Goal: Register for event/course

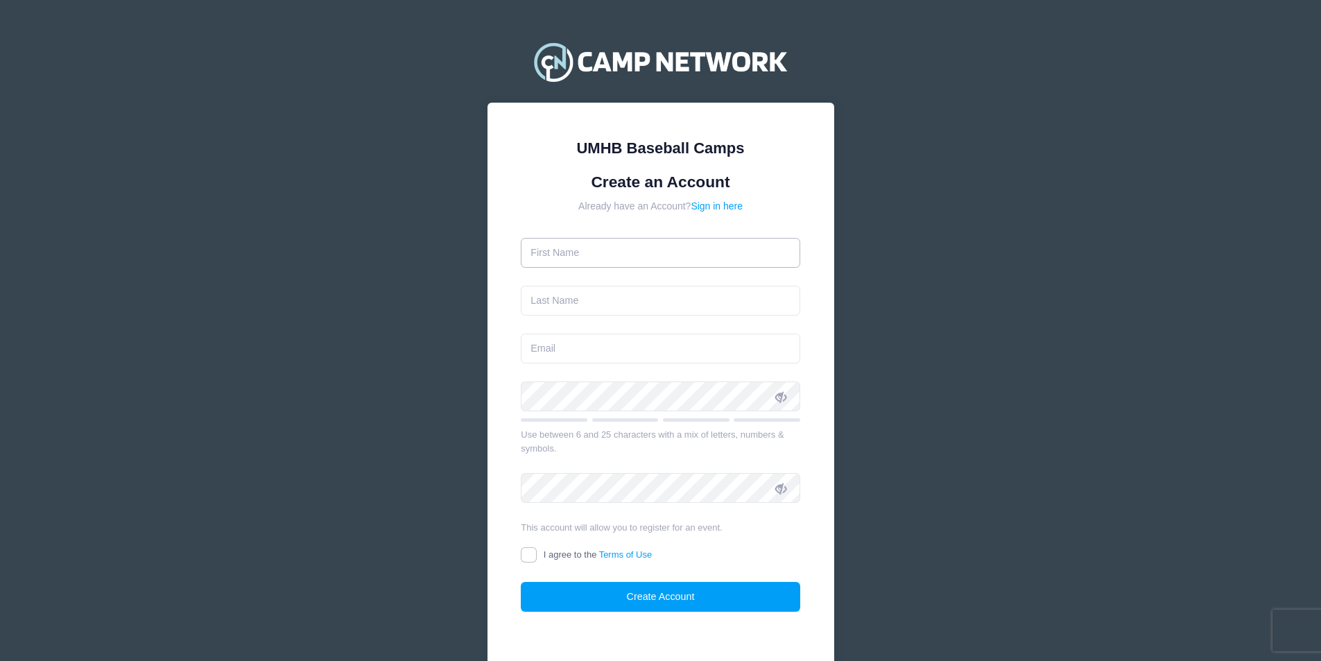
drag, startPoint x: 0, startPoint y: 0, endPoint x: 568, endPoint y: 255, distance: 622.4
click at [566, 255] on input "text" at bounding box center [660, 253] width 279 height 30
type input "Clinton Parks"
click at [543, 297] on input "text" at bounding box center [660, 301] width 279 height 30
type input "[PERSON_NAME]"
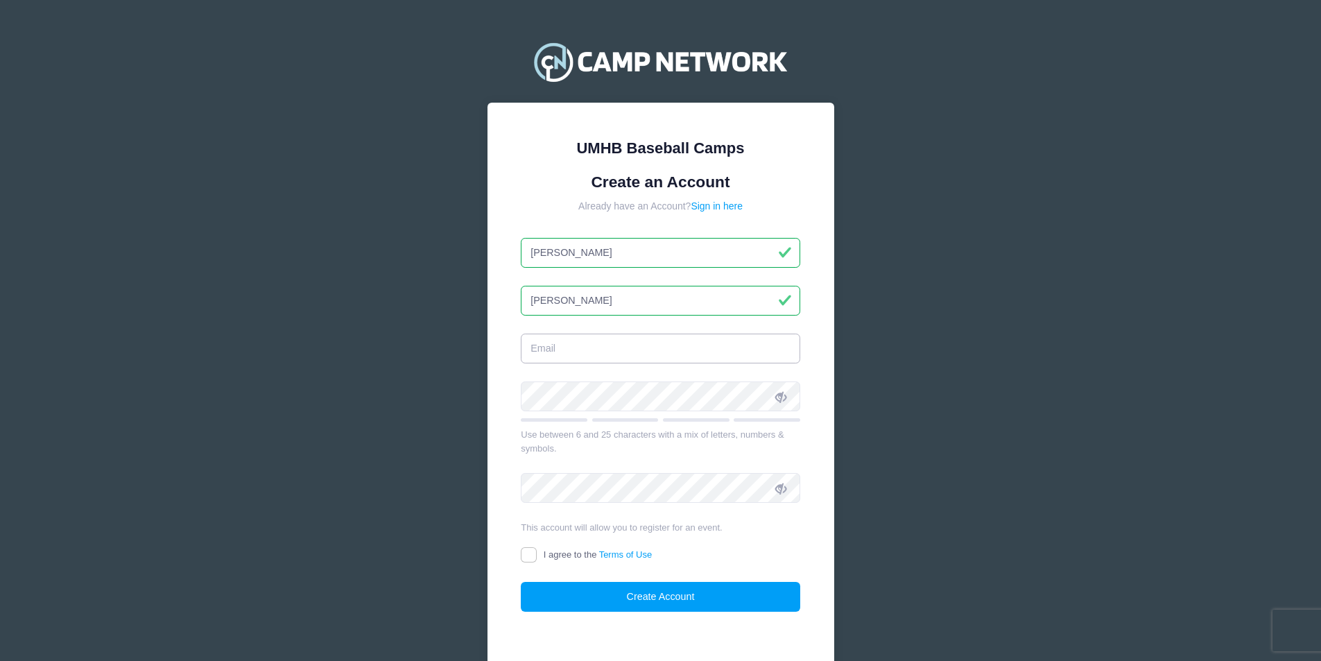
click at [549, 340] on input "email" at bounding box center [660, 348] width 279 height 30
type input "[EMAIL_ADDRESS][DOMAIN_NAME]"
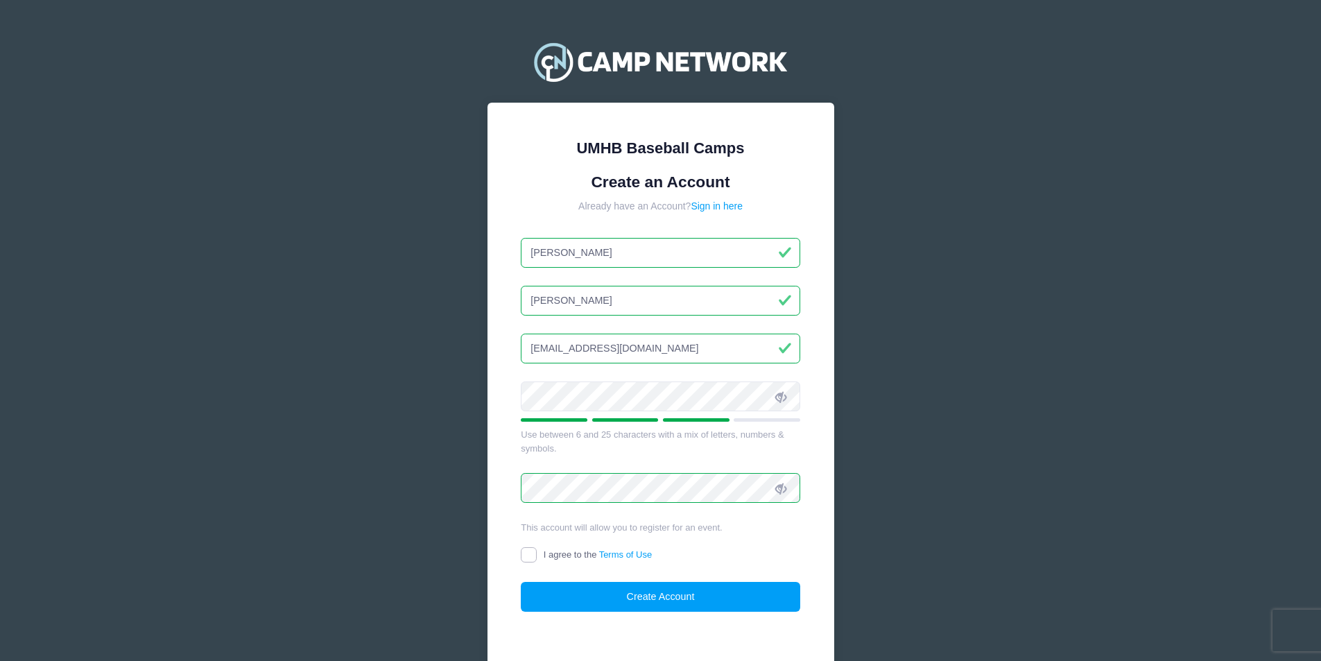
click at [534, 555] on input "I agree to the Terms of Use" at bounding box center [529, 555] width 16 height 16
checkbox input "true"
click at [654, 602] on button "Create Account" at bounding box center [660, 597] width 279 height 30
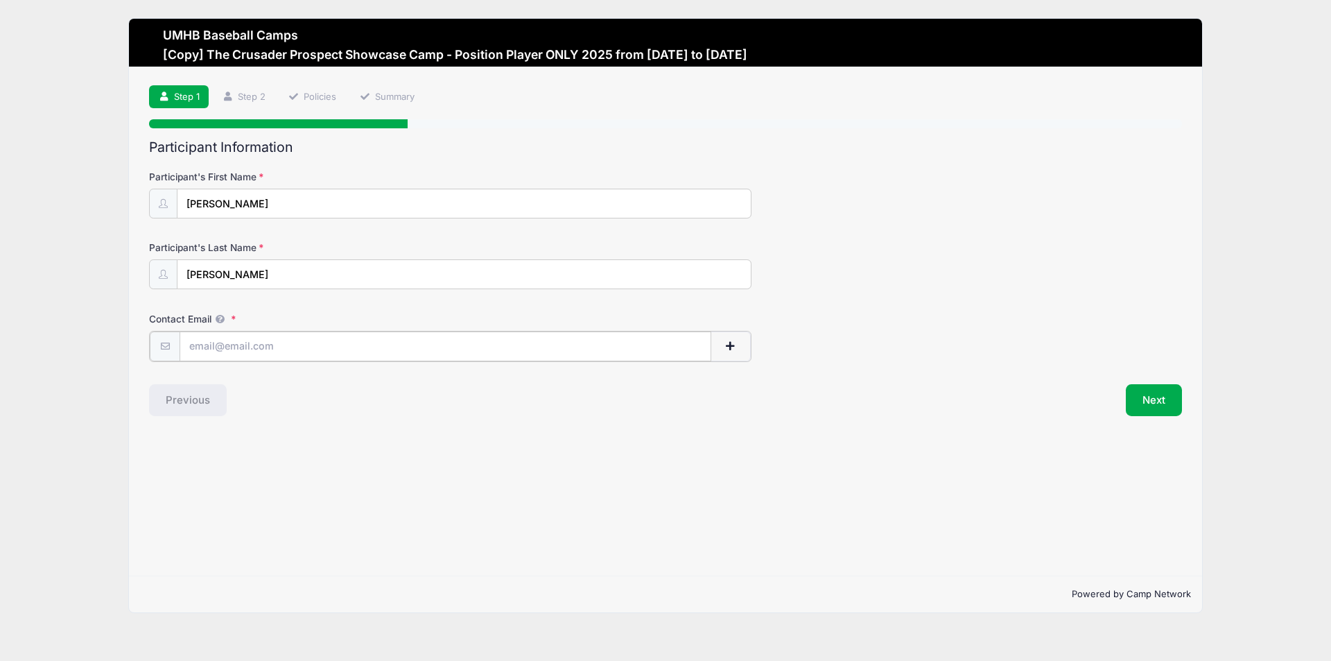
click at [210, 345] on input "Contact Email" at bounding box center [446, 346] width 532 height 30
type input "[EMAIL_ADDRESS][DOMAIN_NAME]"
click at [1152, 405] on button "Next" at bounding box center [1154, 399] width 56 height 32
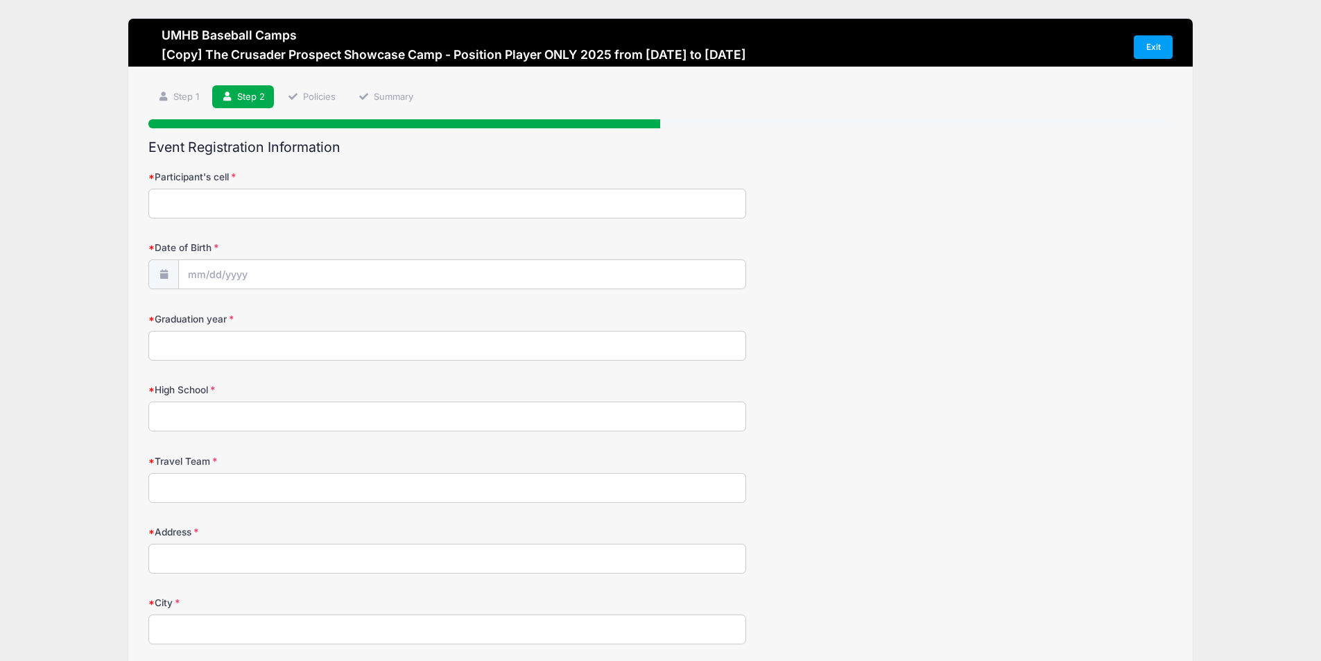
click at [186, 200] on input "Participant's cell" at bounding box center [447, 204] width 598 height 30
type input "9793329011"
click at [240, 276] on input "Date of Birth" at bounding box center [462, 275] width 566 height 30
click at [253, 278] on input "Date of Birth" at bounding box center [462, 275] width 566 height 30
click at [245, 275] on input "Date of Birth" at bounding box center [462, 275] width 566 height 30
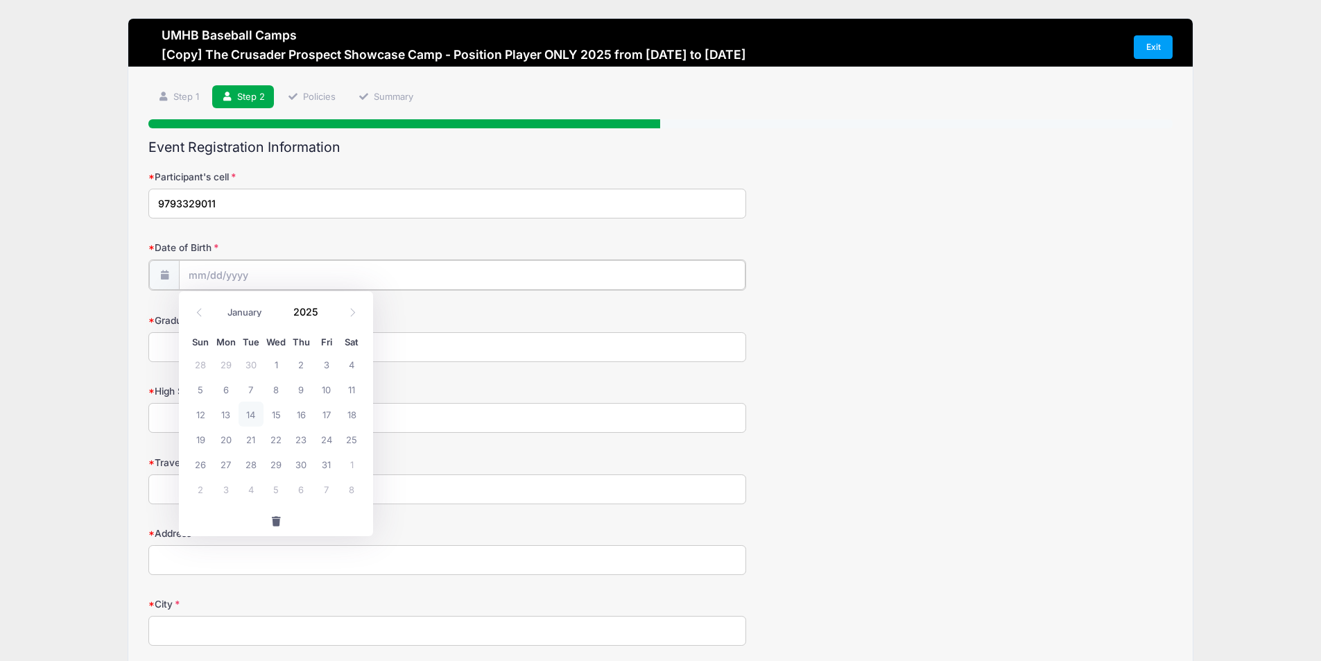
click at [189, 277] on input "Date of Birth" at bounding box center [462, 275] width 566 height 30
click at [257, 308] on select "January February March April May June July August September October November De…" at bounding box center [251, 312] width 62 height 18
select select "4"
click at [220, 303] on select "January February March April May June July August September October November De…" at bounding box center [251, 312] width 62 height 18
click at [305, 311] on input "2025" at bounding box center [308, 311] width 45 height 21
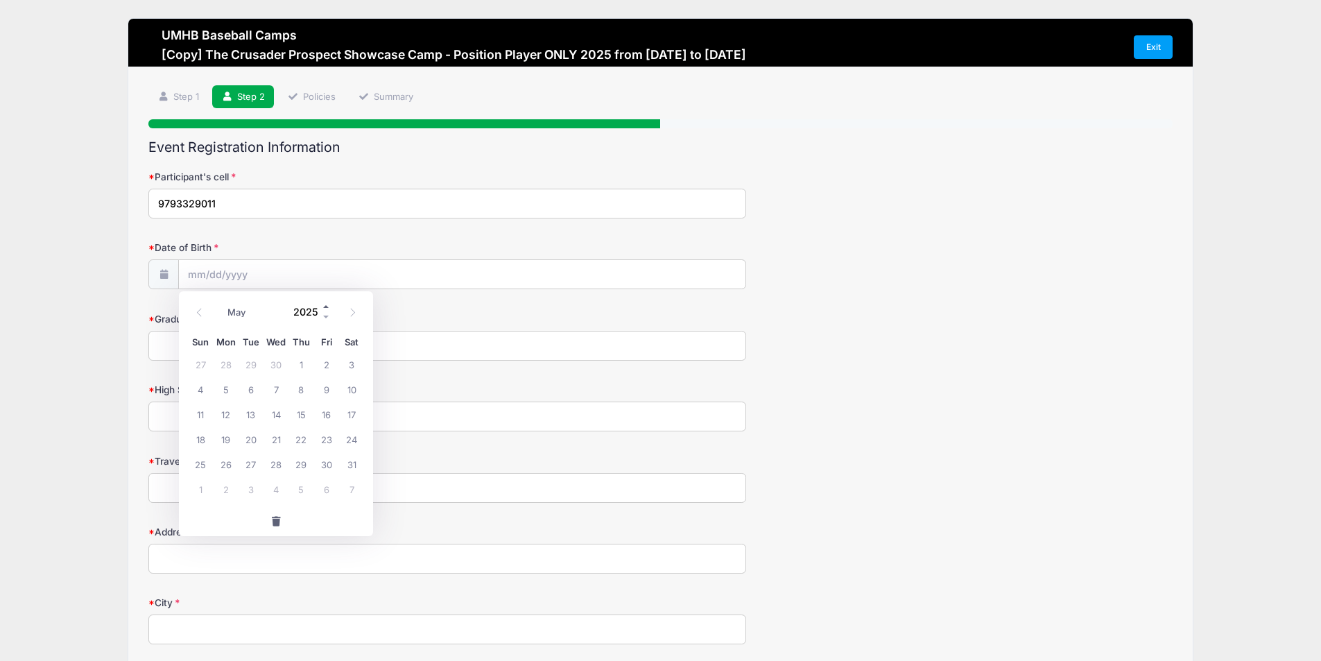
click at [326, 304] on span at bounding box center [327, 306] width 10 height 10
click at [325, 314] on span at bounding box center [327, 316] width 10 height 10
click at [326, 319] on span at bounding box center [327, 316] width 10 height 10
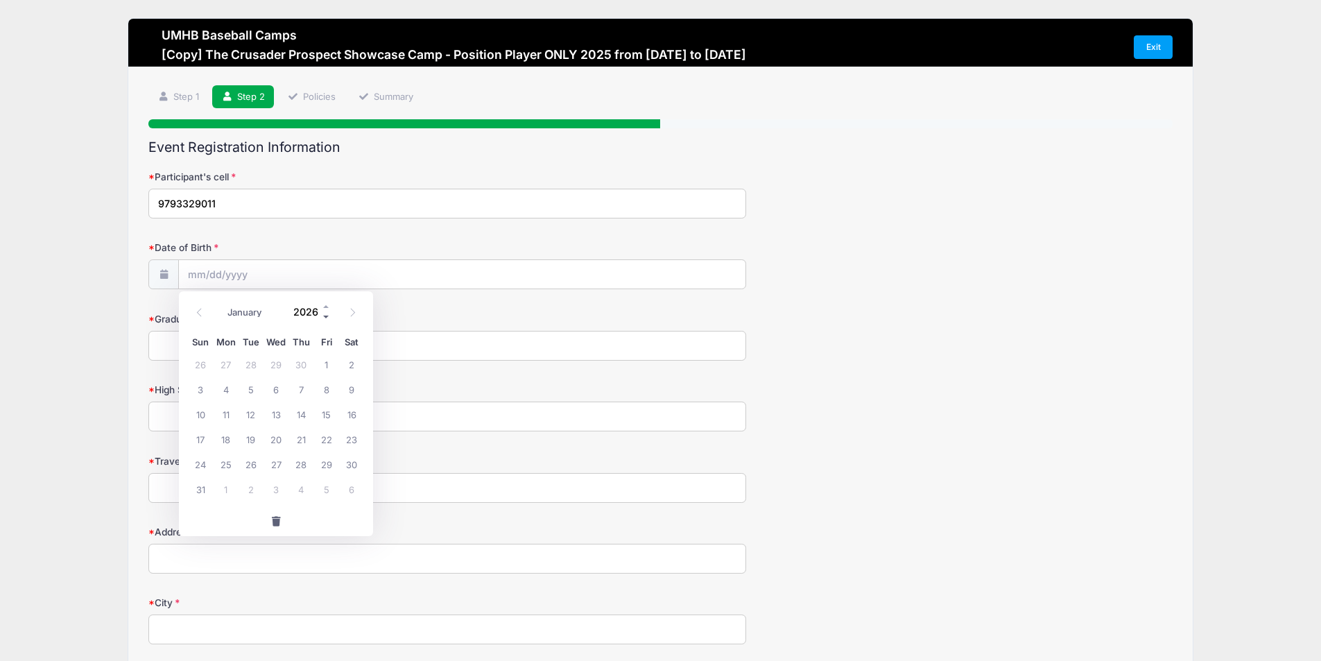
click at [325, 319] on span at bounding box center [327, 316] width 10 height 10
click at [324, 317] on span at bounding box center [327, 316] width 10 height 10
click at [324, 316] on span at bounding box center [327, 316] width 10 height 10
click at [325, 315] on span at bounding box center [327, 316] width 10 height 10
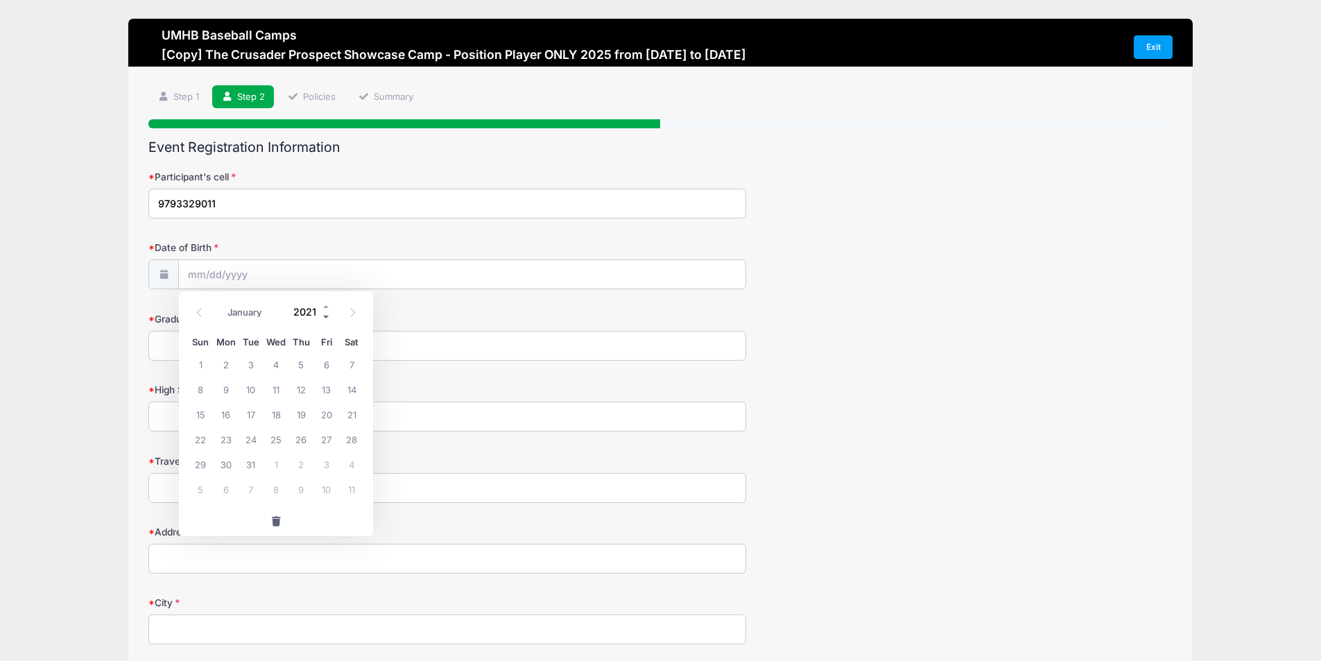
click at [325, 315] on span at bounding box center [327, 316] width 10 height 10
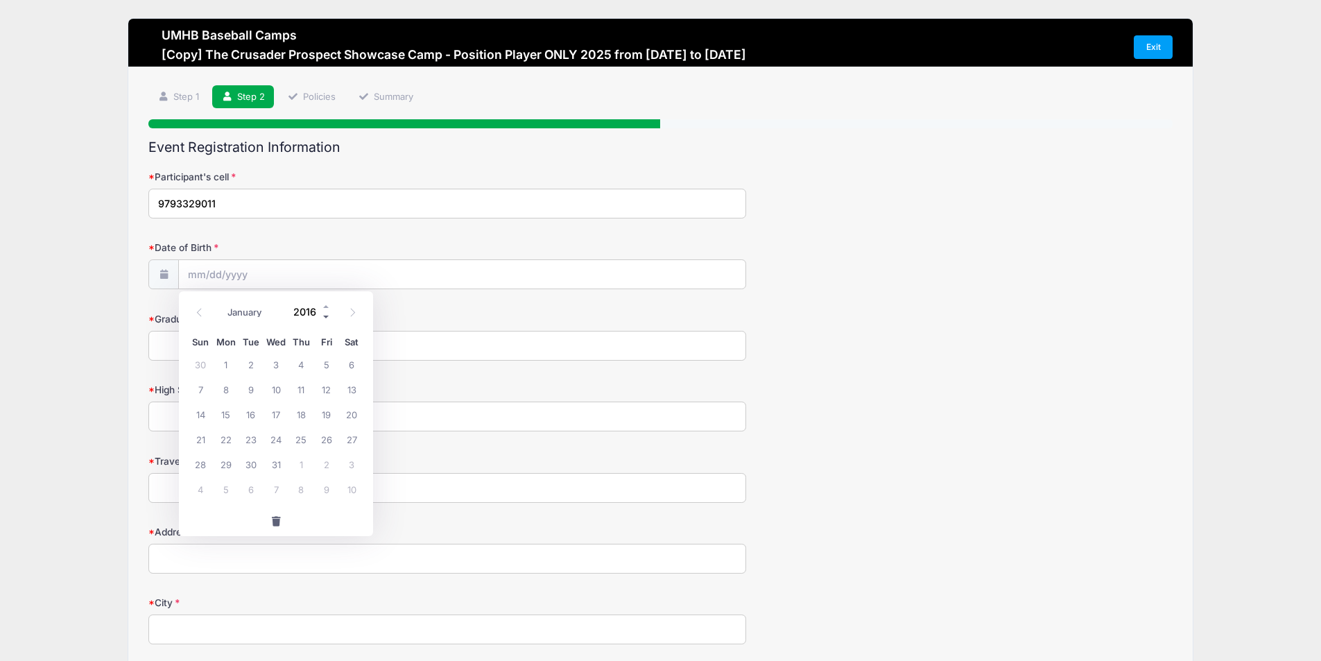
click at [326, 315] on span at bounding box center [327, 316] width 10 height 10
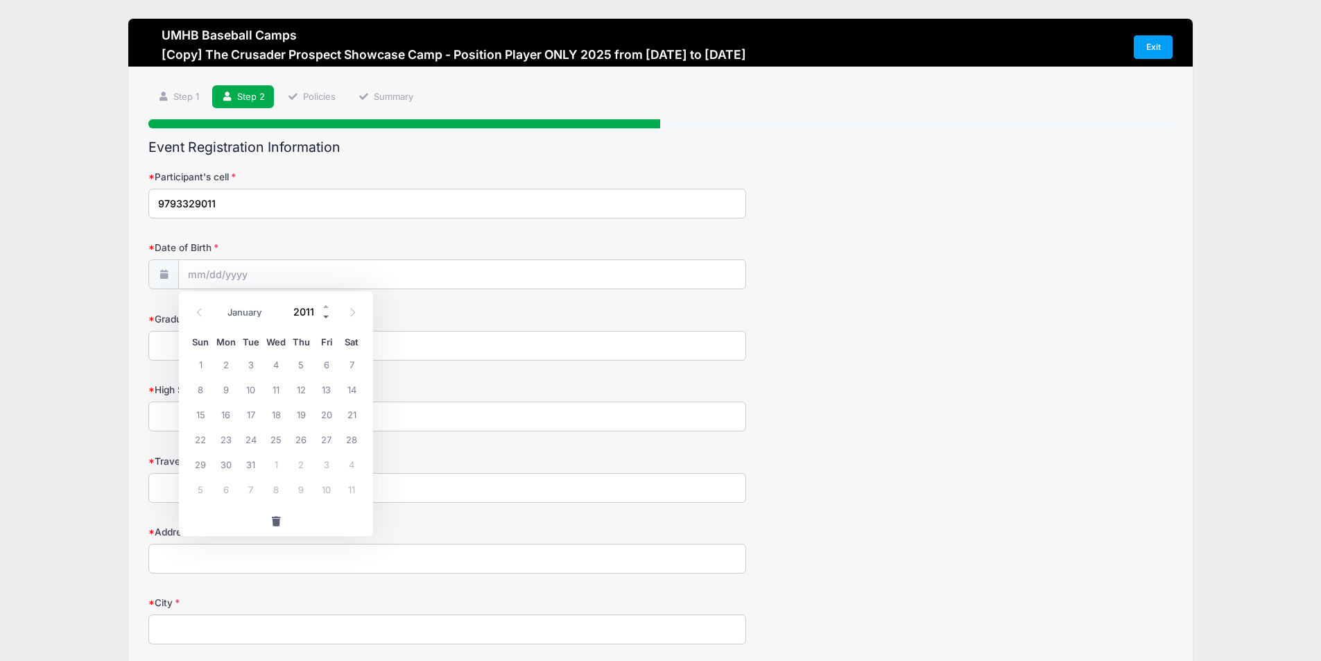
click at [326, 315] on span at bounding box center [327, 316] width 10 height 10
click at [327, 315] on span at bounding box center [327, 316] width 10 height 10
click at [326, 316] on span at bounding box center [327, 316] width 10 height 10
type input "2008"
click at [299, 311] on input "2008" at bounding box center [308, 311] width 45 height 21
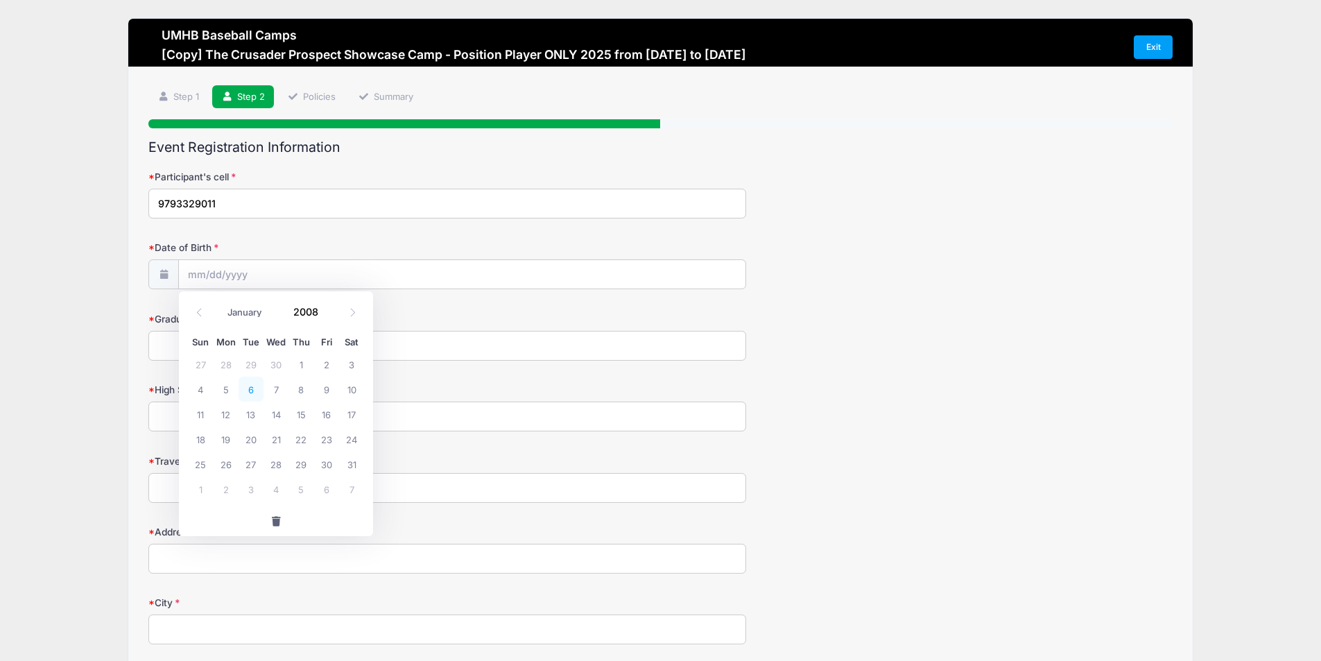
click at [251, 388] on span "6" at bounding box center [250, 388] width 25 height 25
type input "05/06/2008"
click at [212, 352] on input "Graduation year" at bounding box center [447, 346] width 598 height 30
type input "2026"
click at [187, 414] on input "High School" at bounding box center [447, 416] width 598 height 30
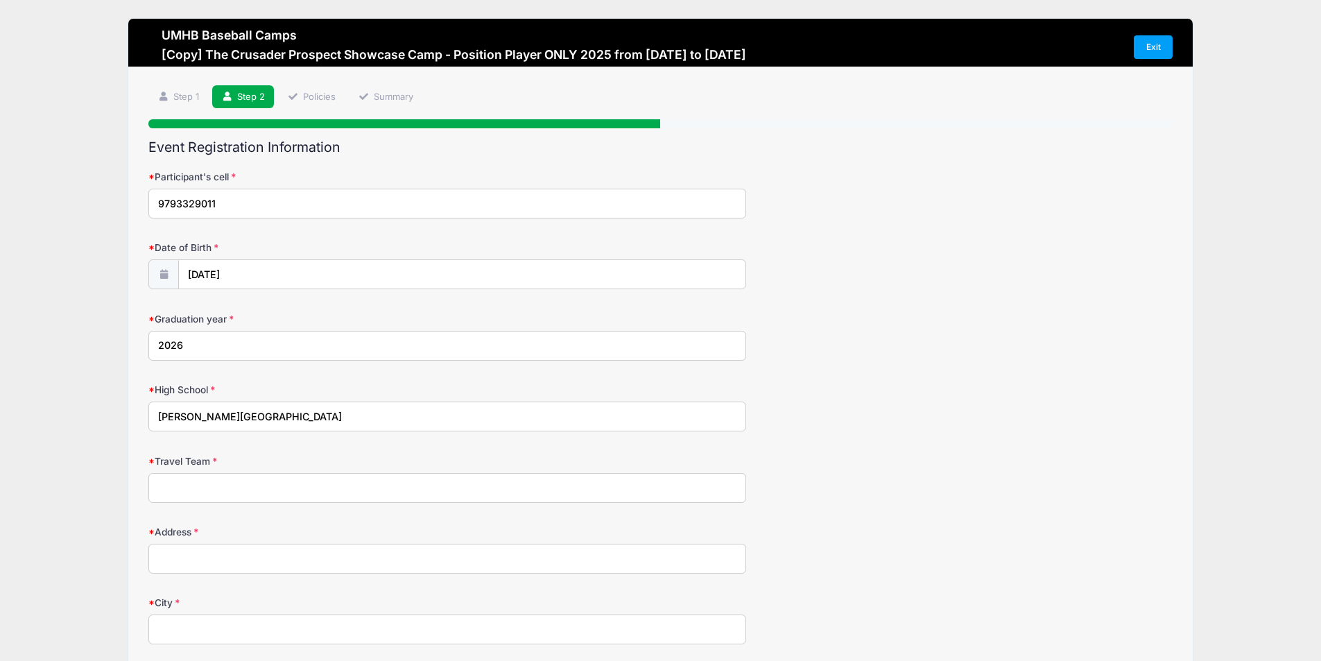
type input "Boling High School"
click at [182, 489] on input "Travel Team" at bounding box center [447, 488] width 598 height 30
type input "STX TopGuns"
click at [191, 564] on input "Address" at bounding box center [447, 558] width 598 height 30
type input "1725 Boling Dome Drive"
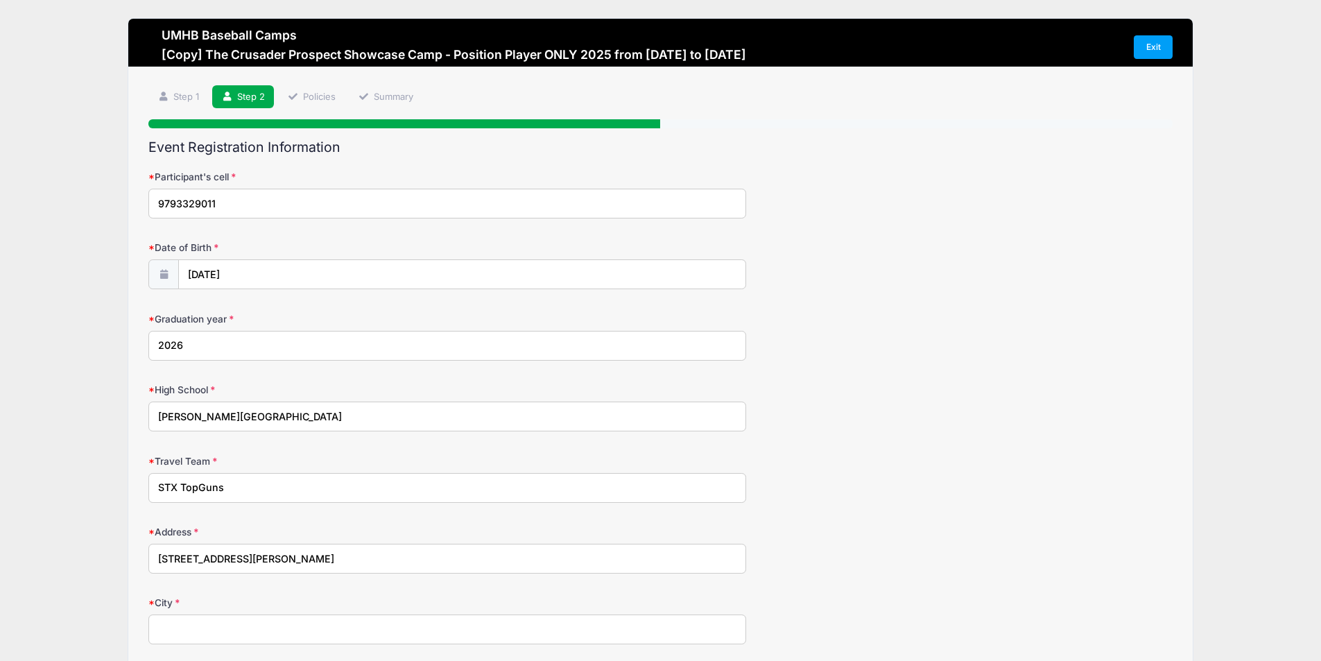
type input "Boling"
select select "TX"
type input "77420"
type input "Marci Espinosa"
type input "Marci.espinosa@yahoo.com"
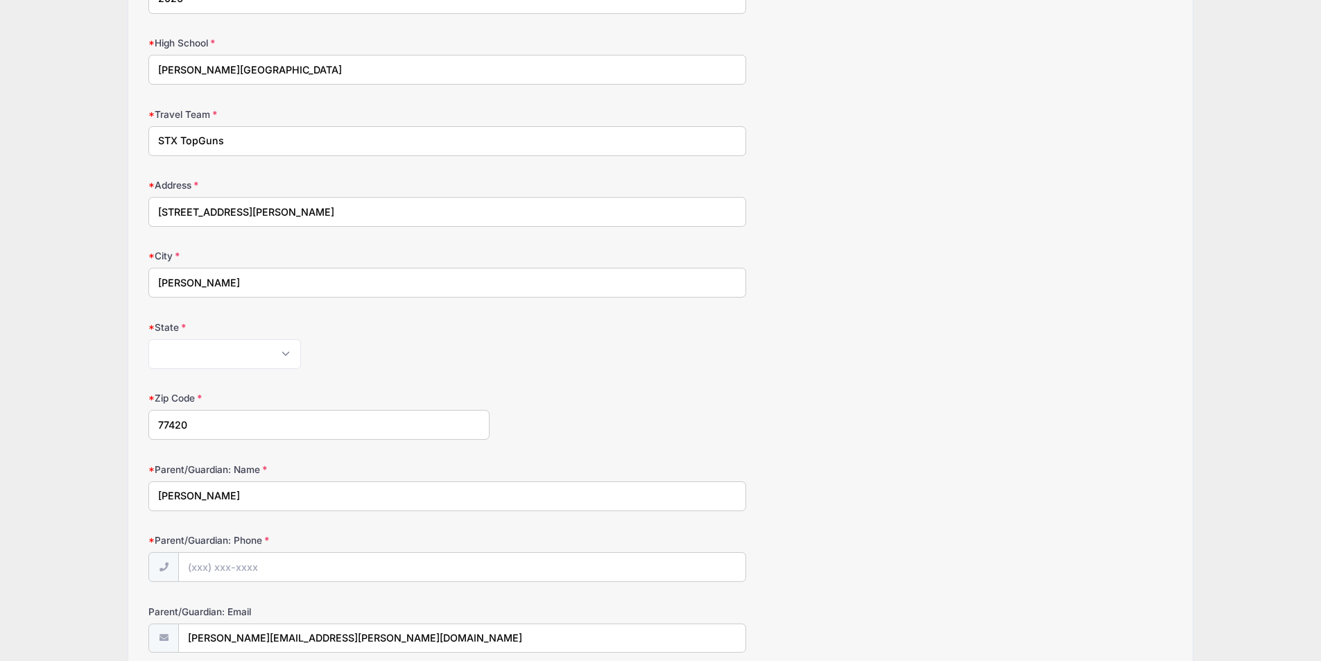
scroll to position [416, 0]
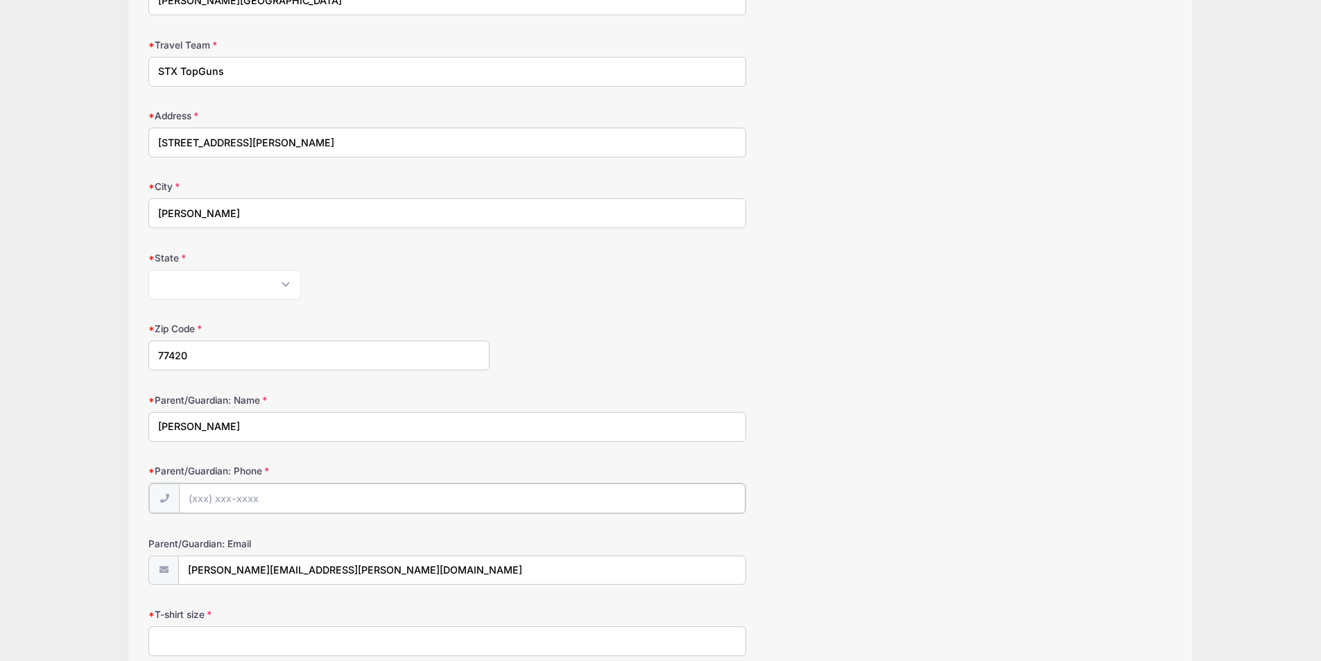
click at [212, 499] on input "Parent/Guardian: Phone" at bounding box center [462, 498] width 566 height 30
type input "(979) 533-2281"
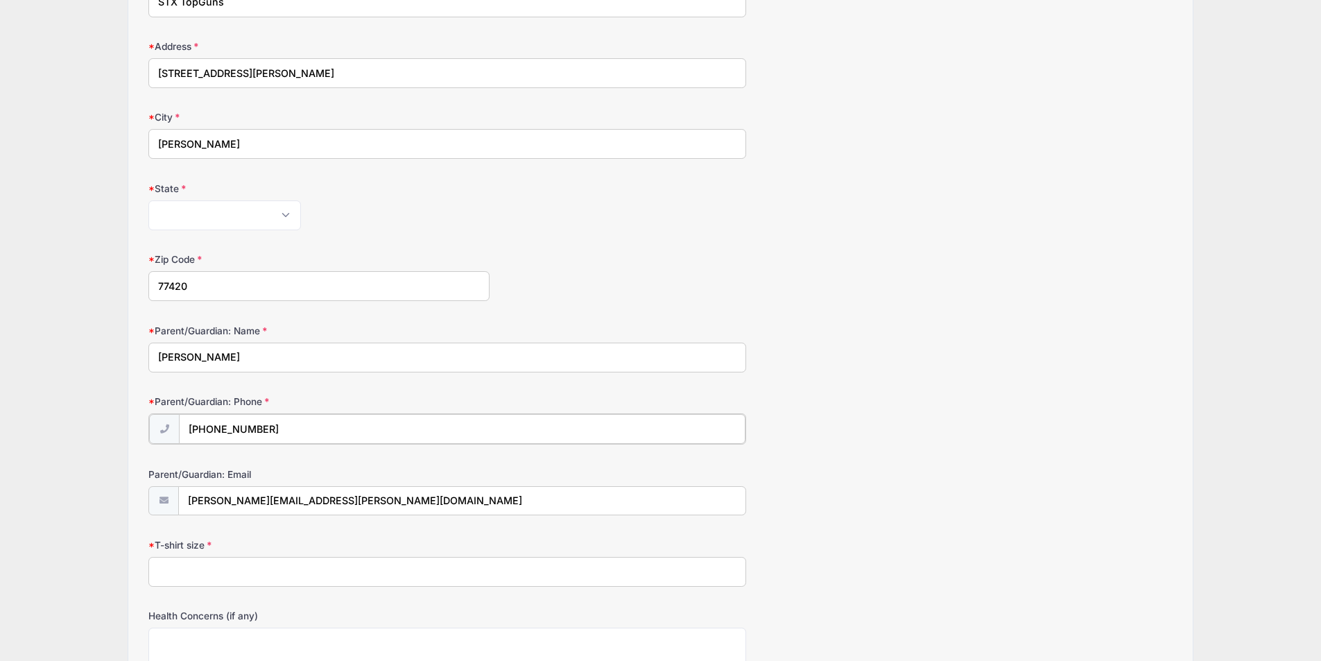
scroll to position [555, 0]
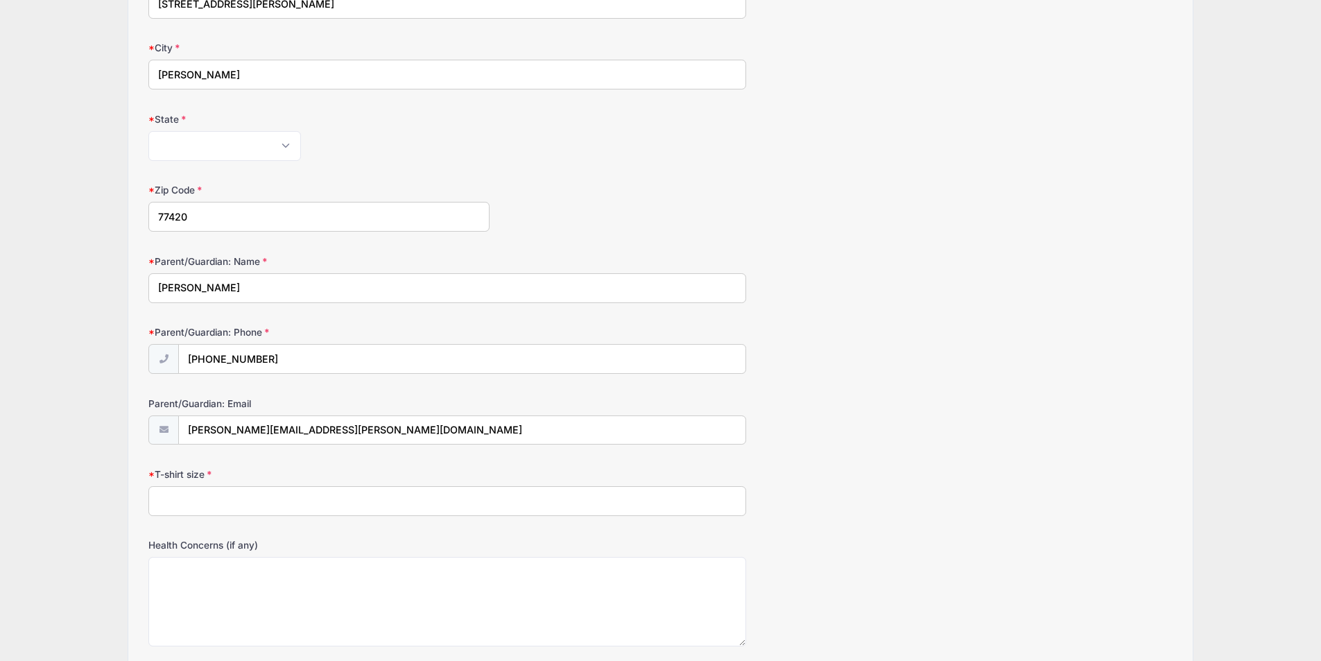
click at [171, 507] on input "T-shirt size" at bounding box center [447, 501] width 598 height 30
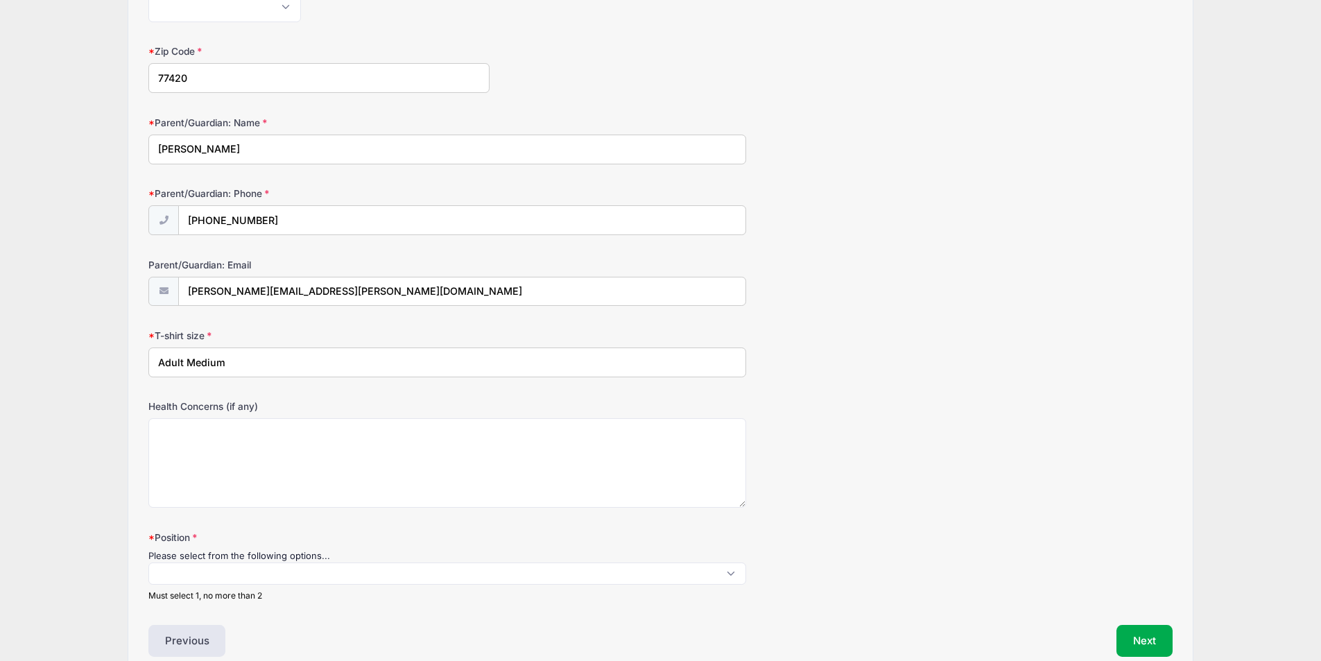
type input "Adult Medium"
click at [178, 563] on span at bounding box center [447, 573] width 598 height 22
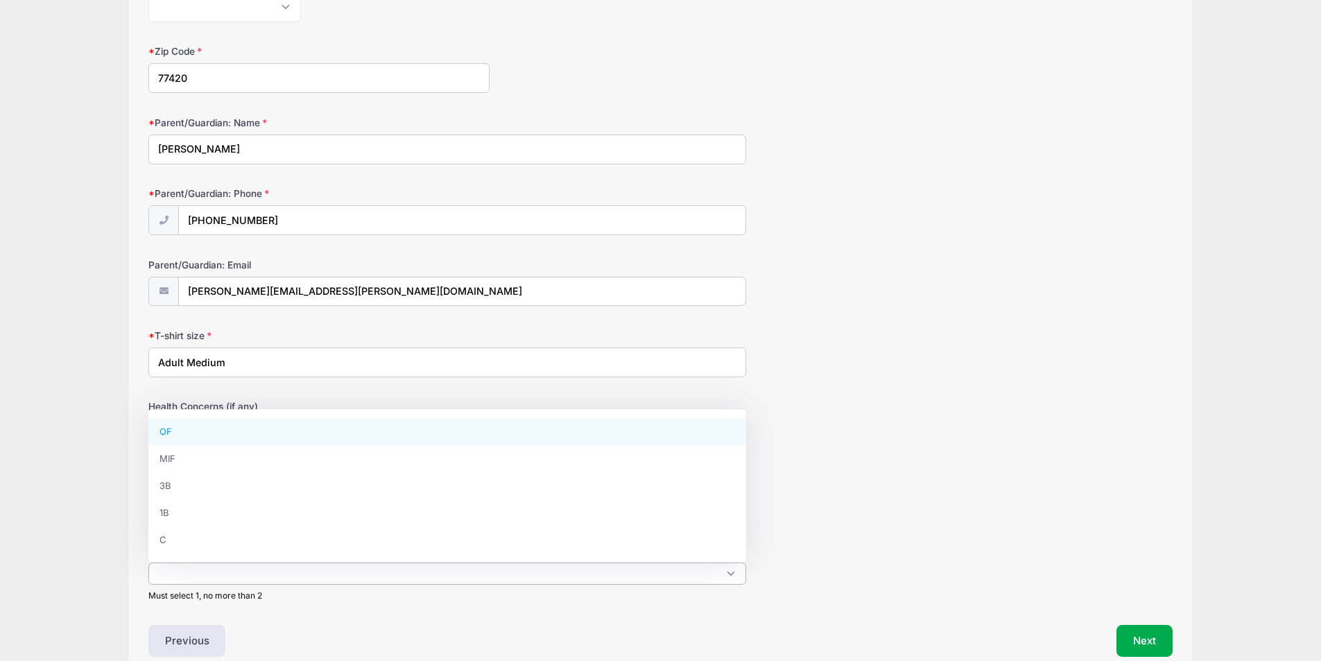
scroll to position [1, 0]
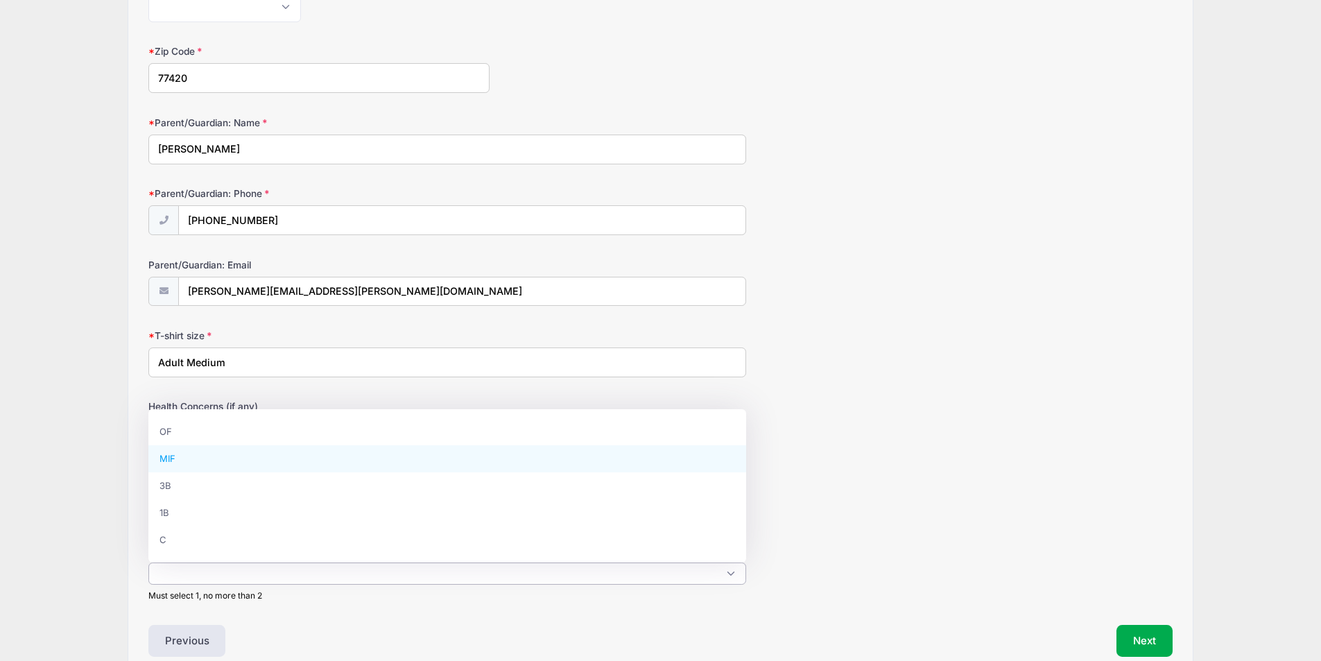
select select "MIF"
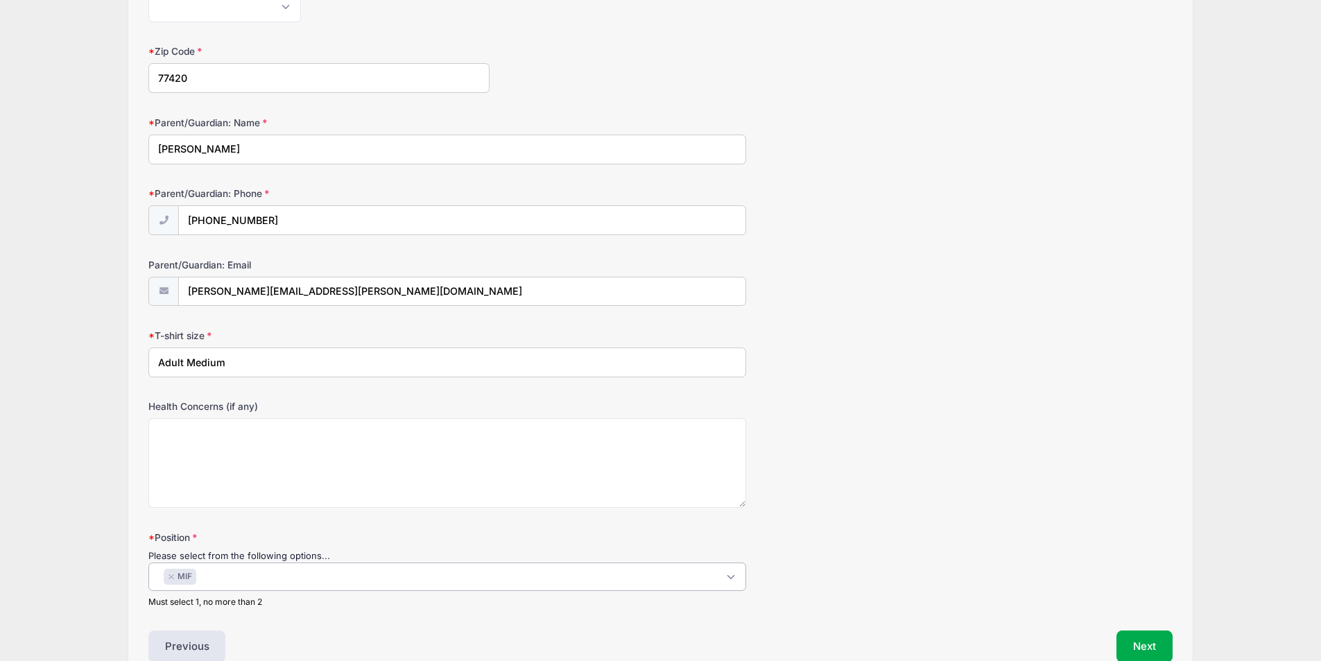
scroll to position [768, 0]
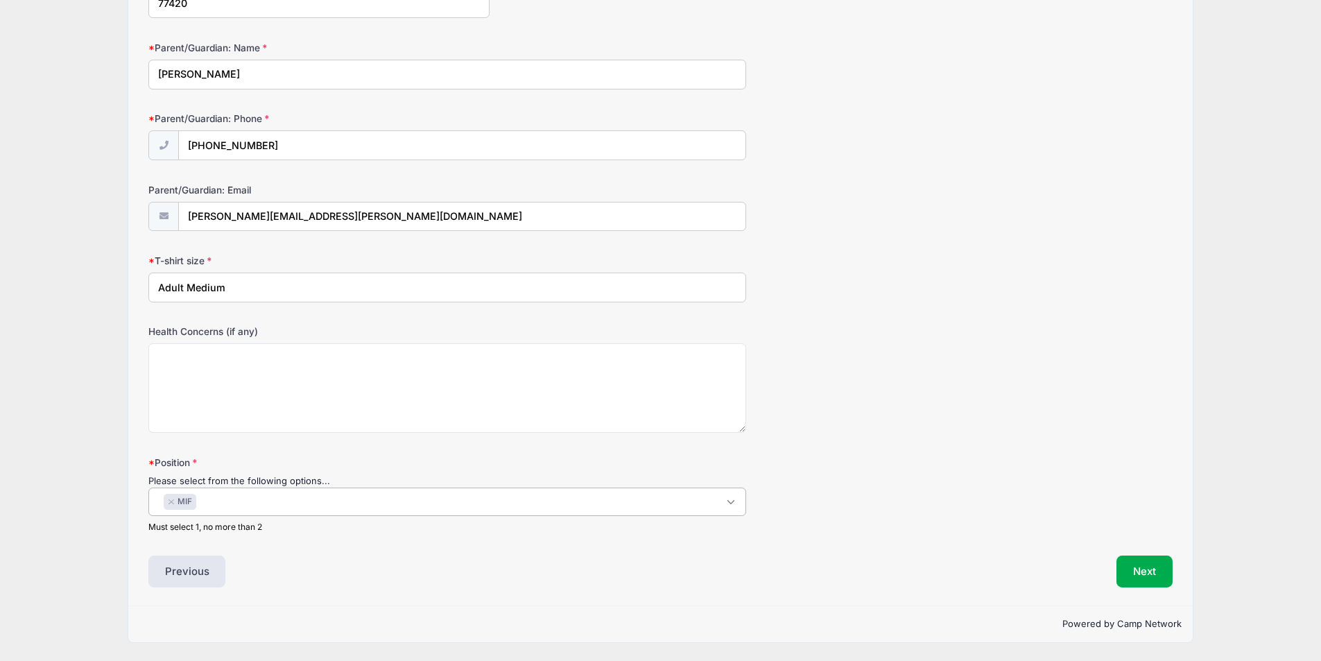
click at [218, 503] on span "× MIF" at bounding box center [447, 501] width 598 height 28
click at [259, 503] on span "× MIF × 3B" at bounding box center [447, 501] width 598 height 28
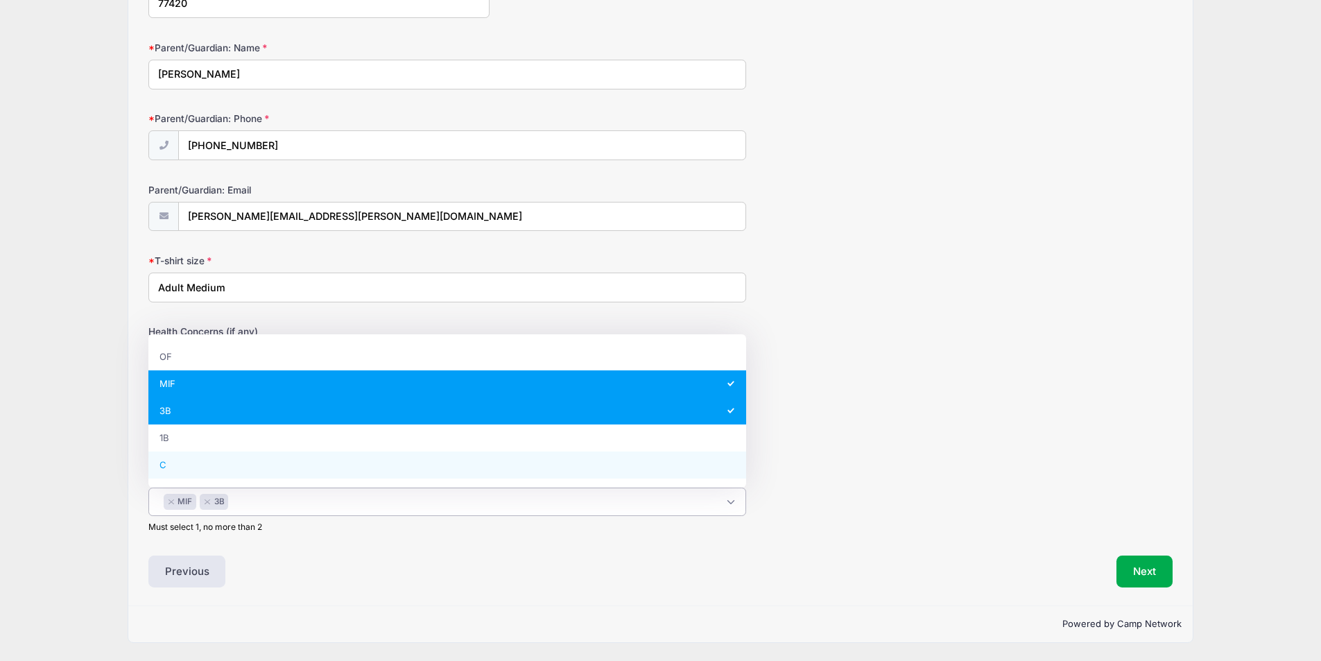
click at [306, 569] on div "Previous" at bounding box center [400, 571] width 518 height 32
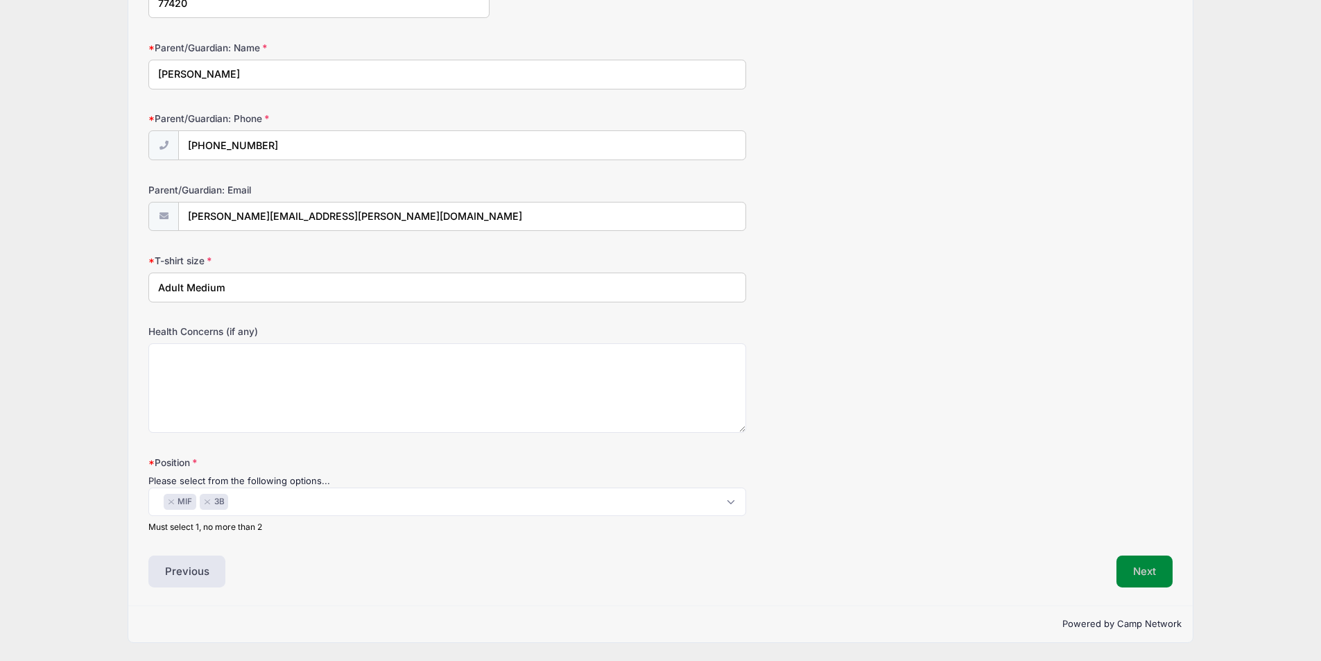
click at [1141, 573] on button "Next" at bounding box center [1144, 571] width 56 height 32
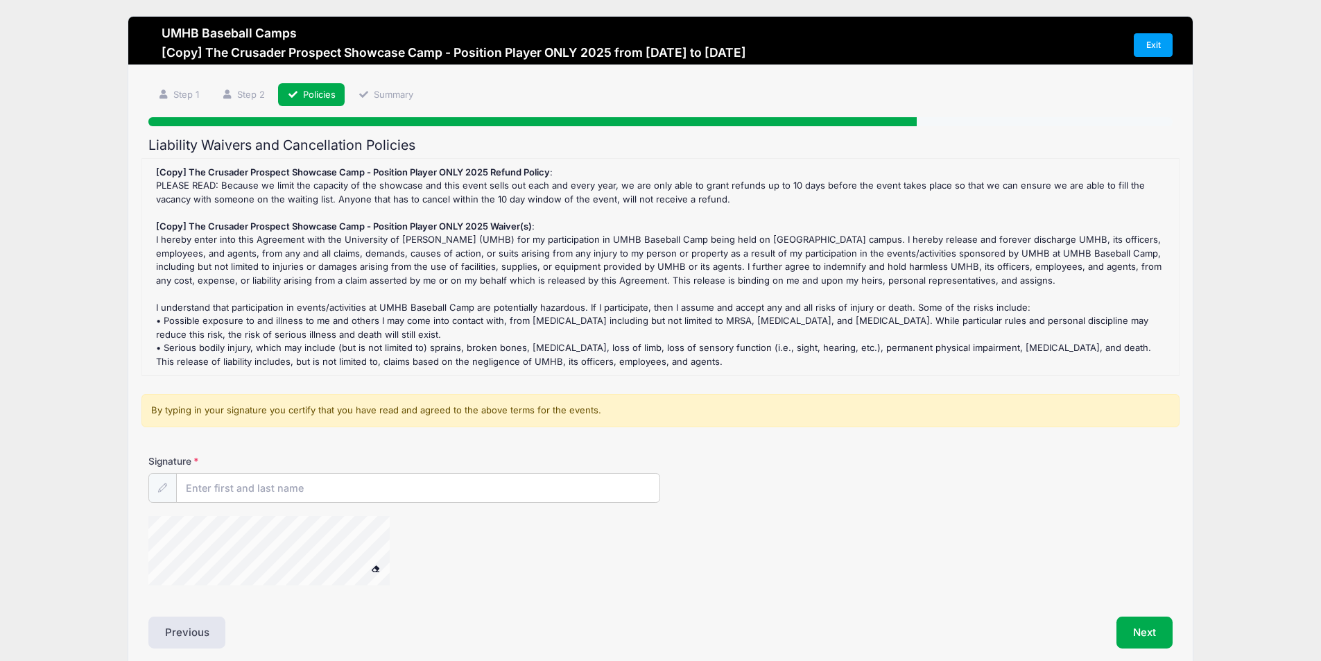
scroll to position [0, 0]
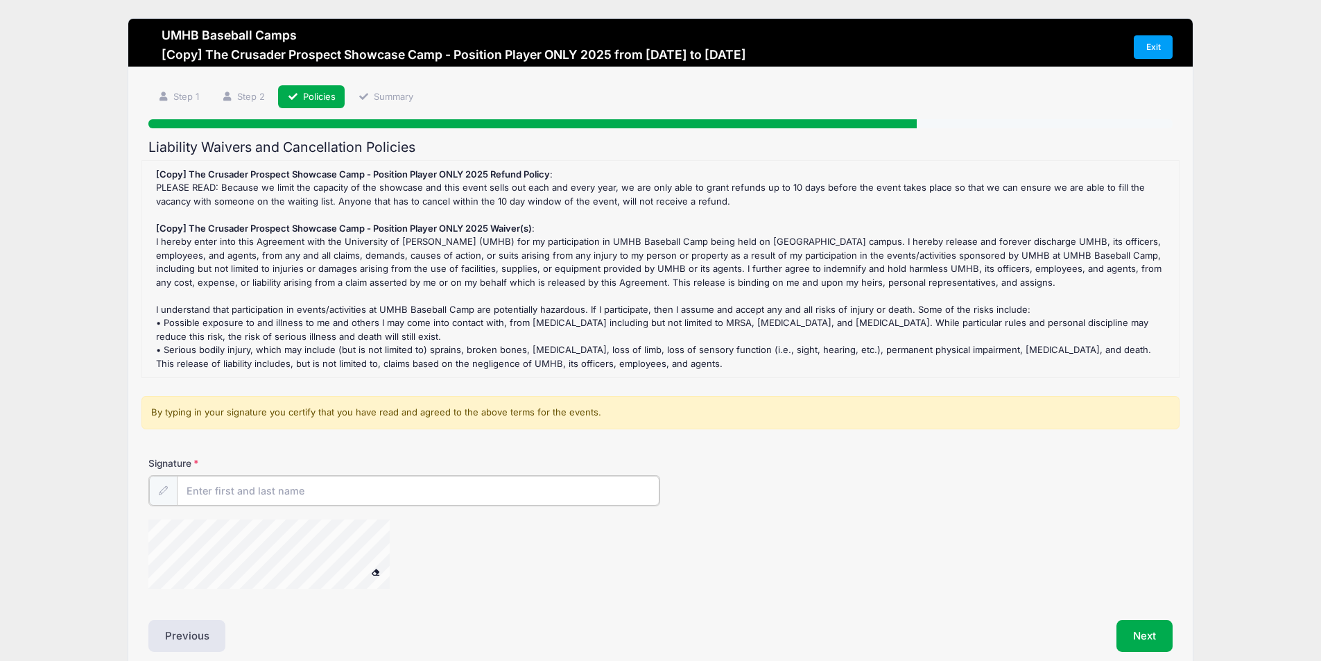
click at [200, 492] on input "Signature" at bounding box center [418, 491] width 483 height 30
click at [223, 488] on input "Clinton Macek" at bounding box center [418, 491] width 483 height 30
type input "Clinton Parks Macek"
click at [1133, 626] on button "Next" at bounding box center [1144, 634] width 56 height 32
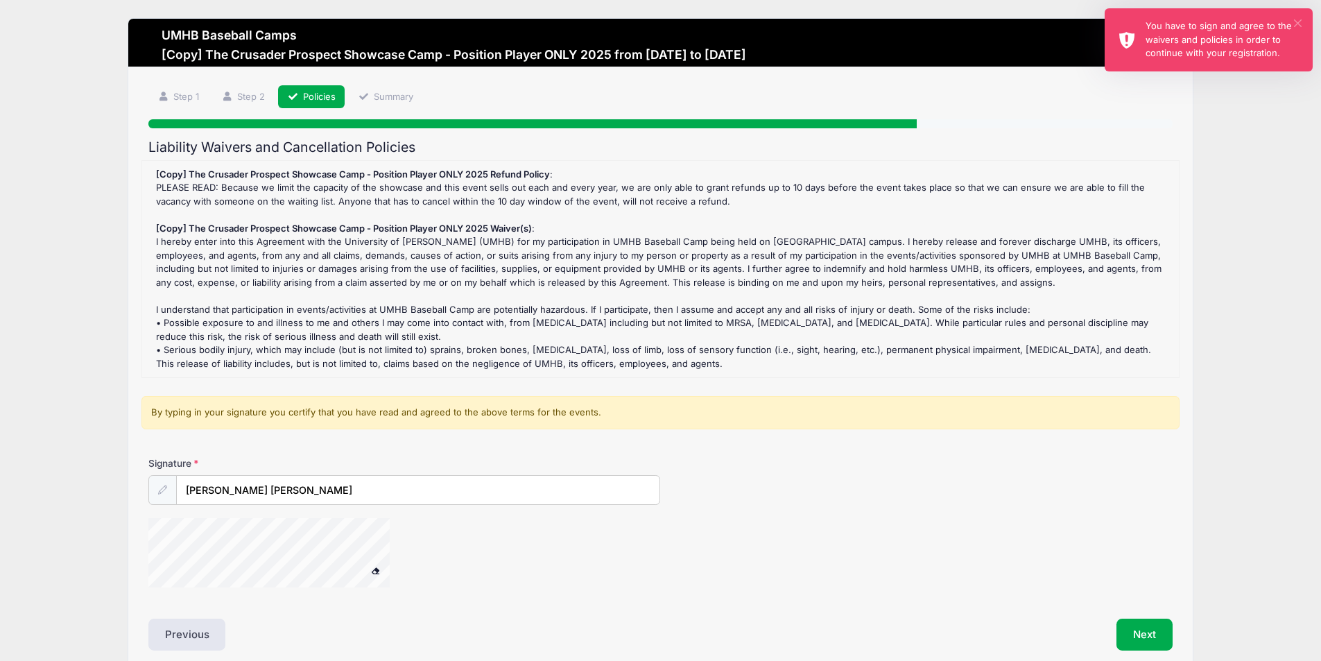
click at [1298, 21] on button "×" at bounding box center [1297, 23] width 8 height 8
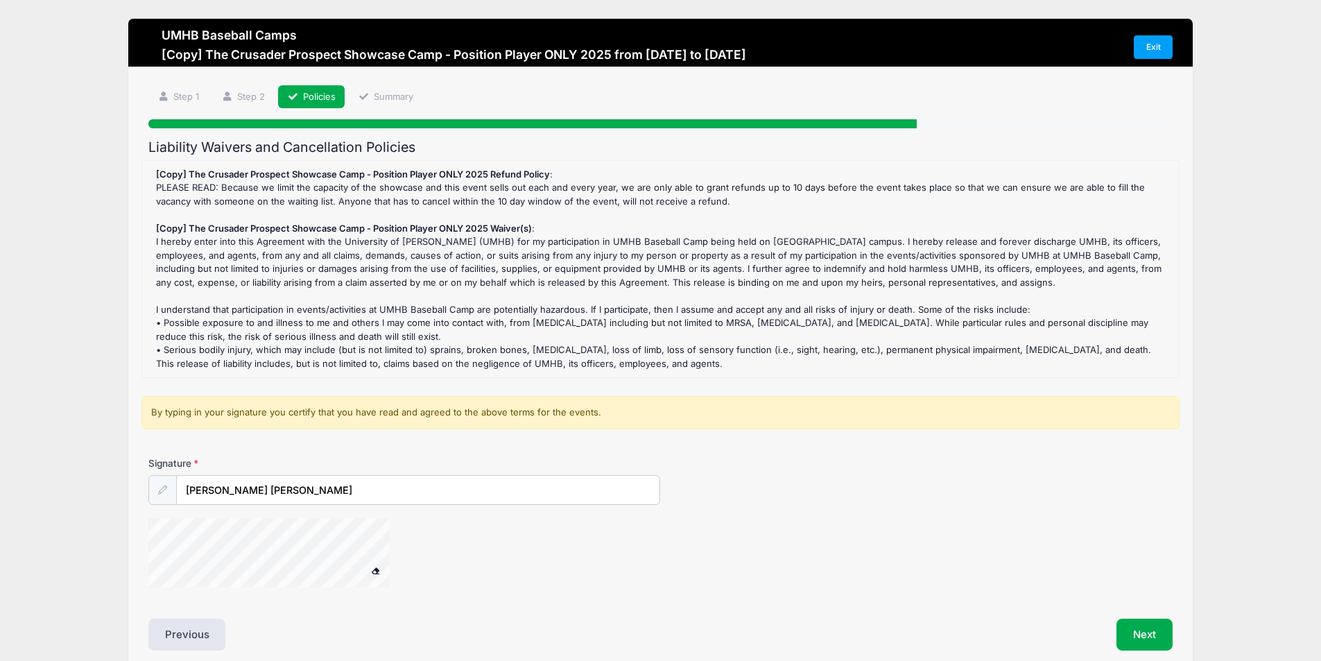
scroll to position [63, 0]
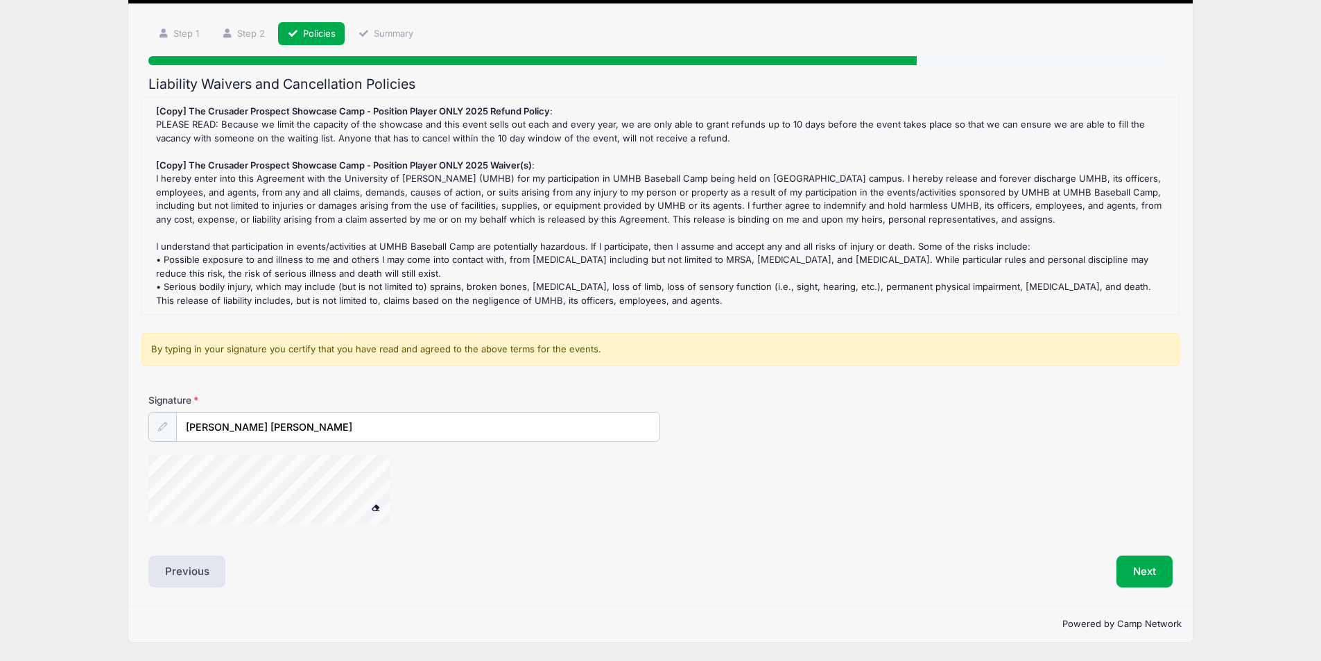
click at [161, 429] on icon at bounding box center [162, 426] width 9 height 9
click at [293, 428] on input "Clinton Parks Macek" at bounding box center [418, 427] width 483 height 30
click at [1126, 571] on button "Next" at bounding box center [1144, 571] width 56 height 32
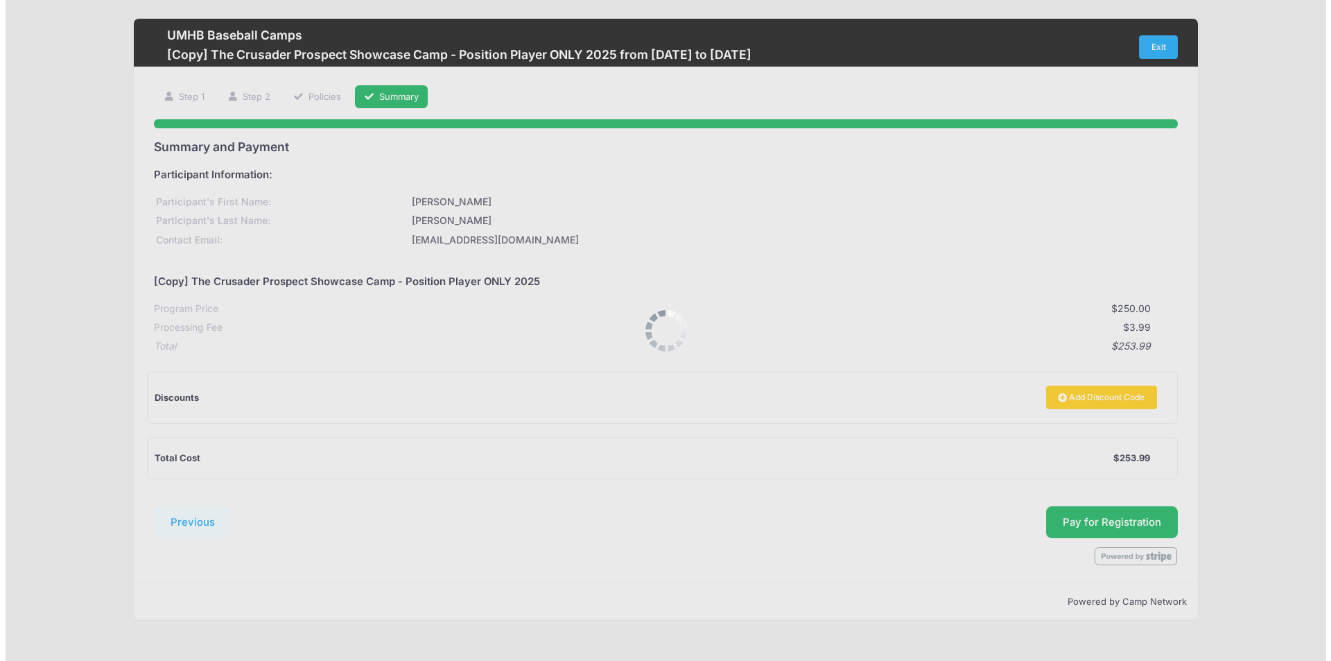
scroll to position [0, 0]
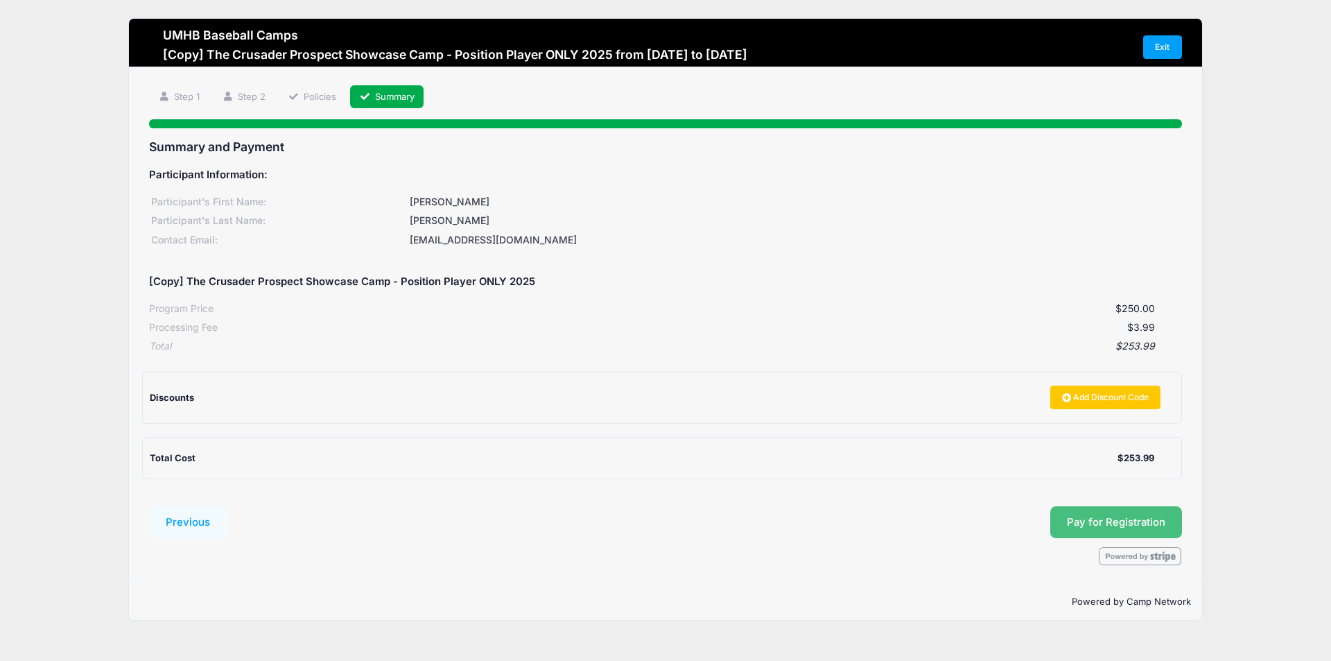
click at [1114, 520] on button "Pay for Registration" at bounding box center [1116, 522] width 132 height 32
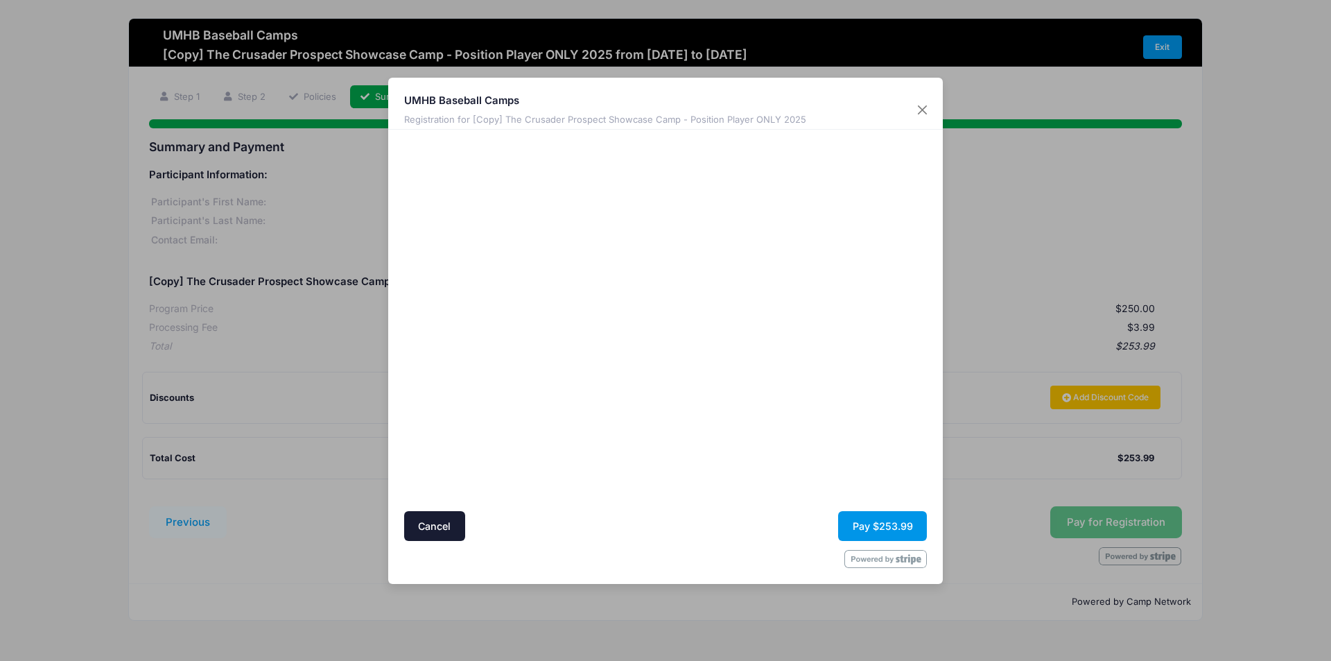
click at [869, 526] on button "Pay $253.99" at bounding box center [882, 526] width 89 height 30
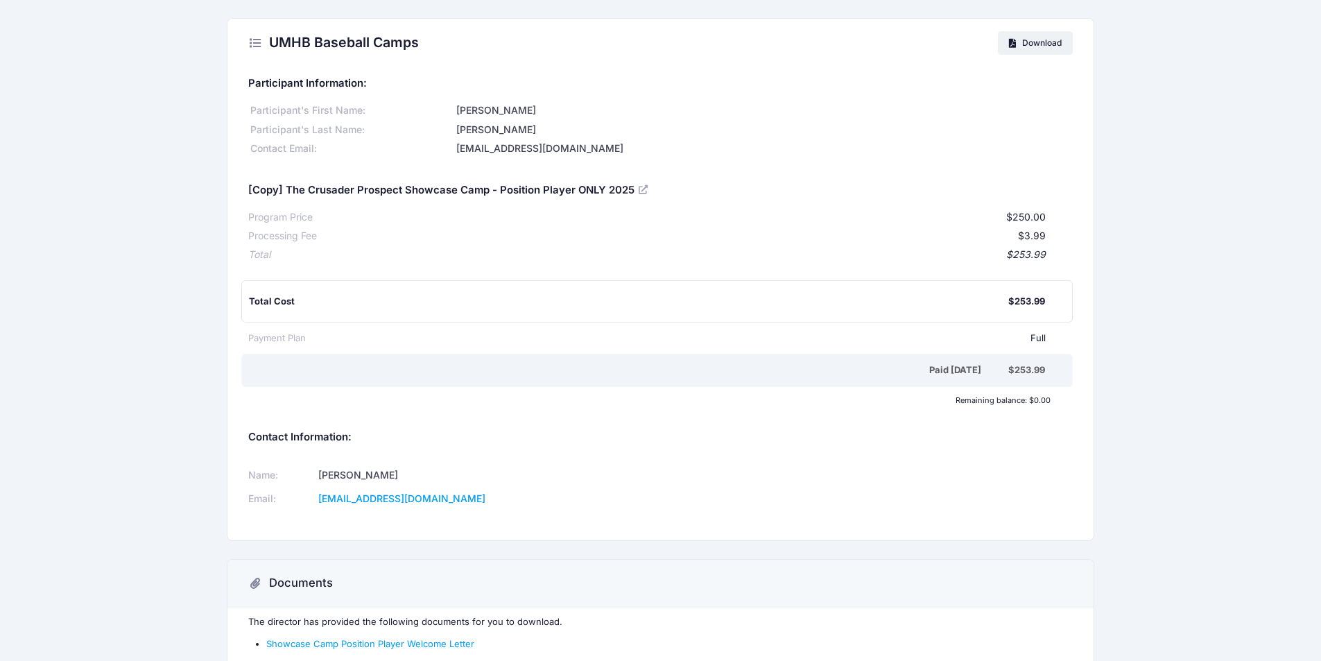
scroll to position [69, 0]
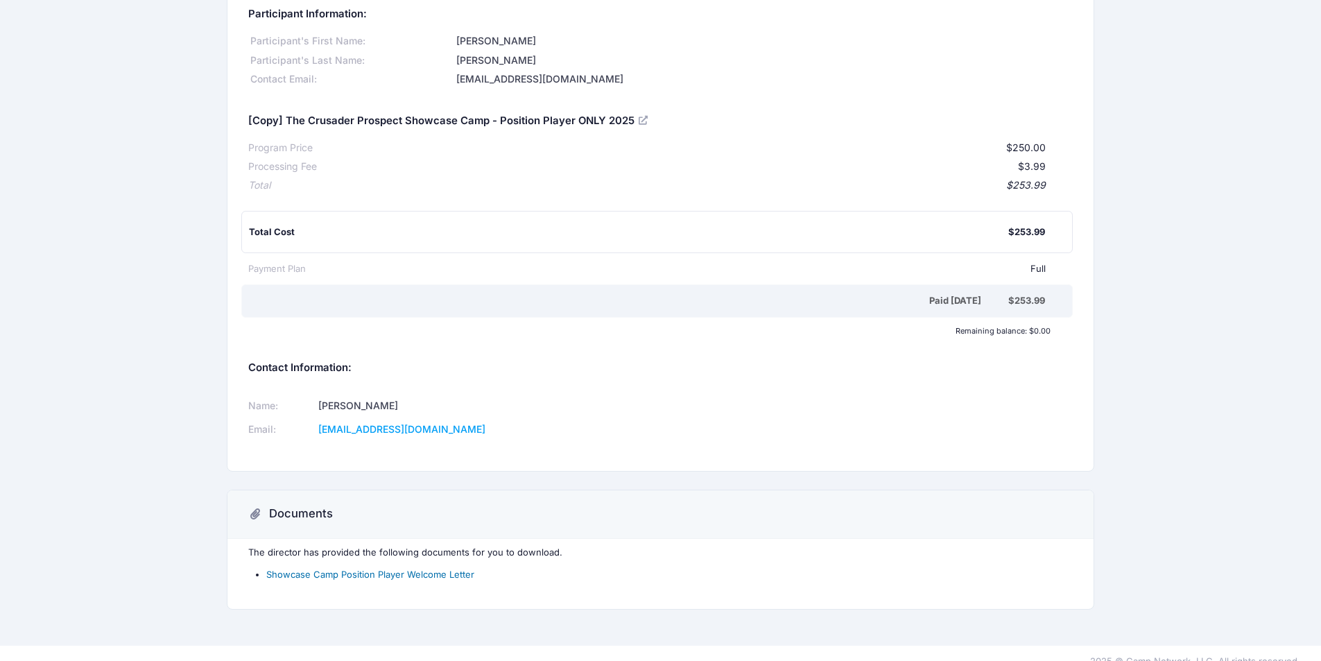
click at [347, 574] on link "Showcase Camp Position Player Welcome Letter" at bounding box center [370, 573] width 208 height 11
